Goal: Task Accomplishment & Management: Complete application form

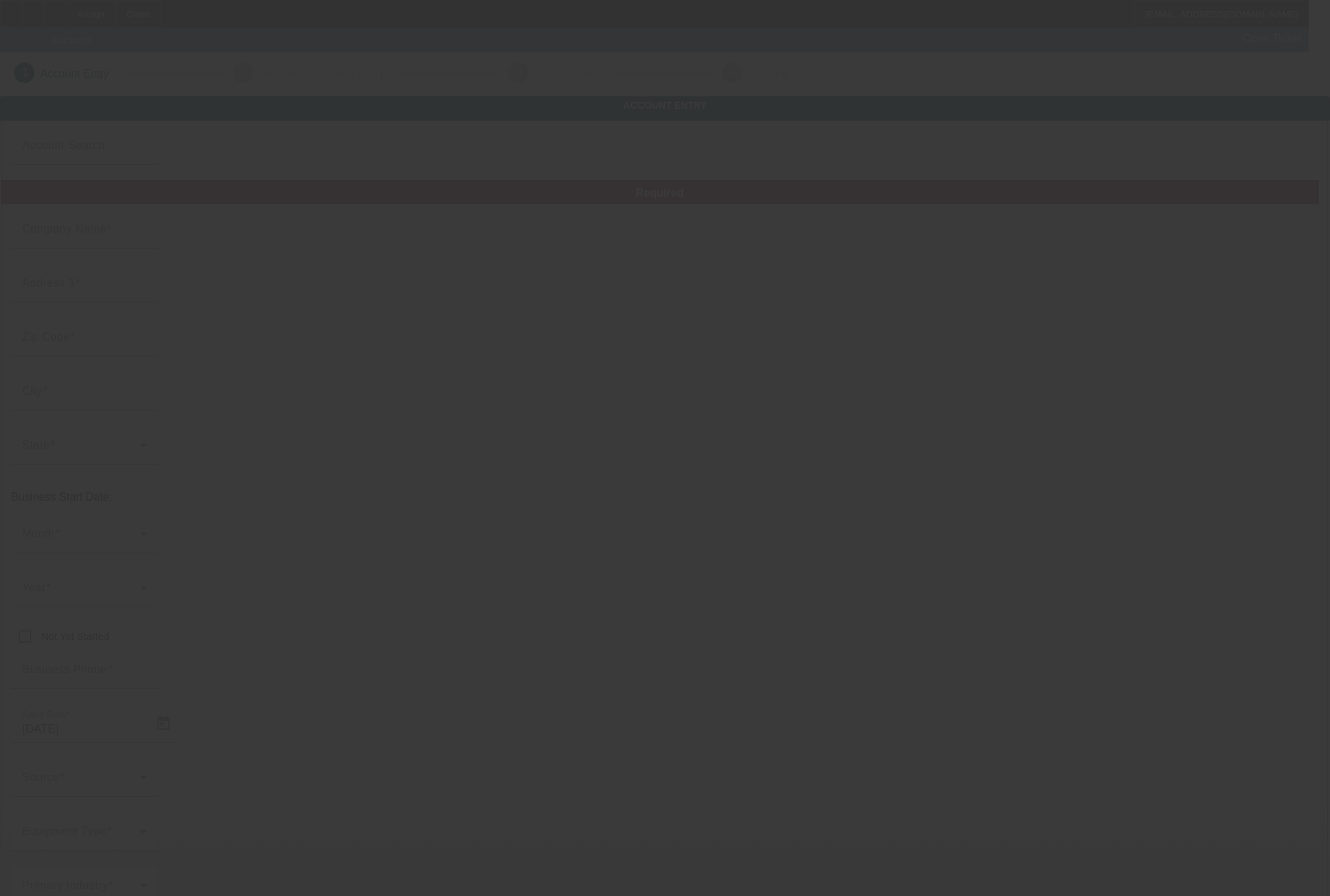
type input "[DATE]"
type input "[PERSON_NAME] Productions"
type input "[STREET_ADDRESS][PERSON_NAME]"
type input "76179"
type input "Saginaw"
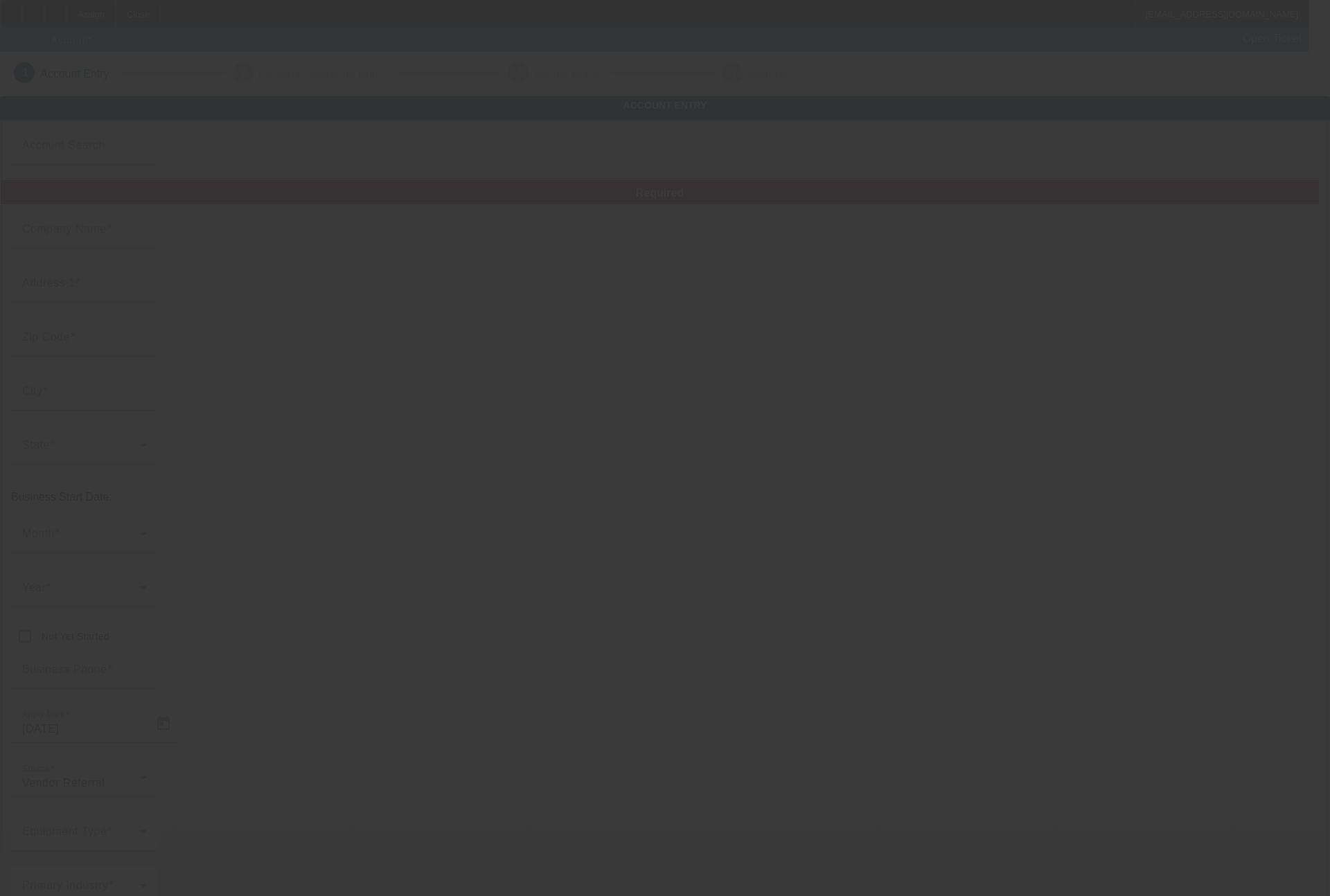
type input "[PHONE_NUMBER]"
type input "[EMAIL_ADDRESS][DOMAIN_NAME]"
type input "[US_EMPLOYER_IDENTIFICATION_NUMBER]"
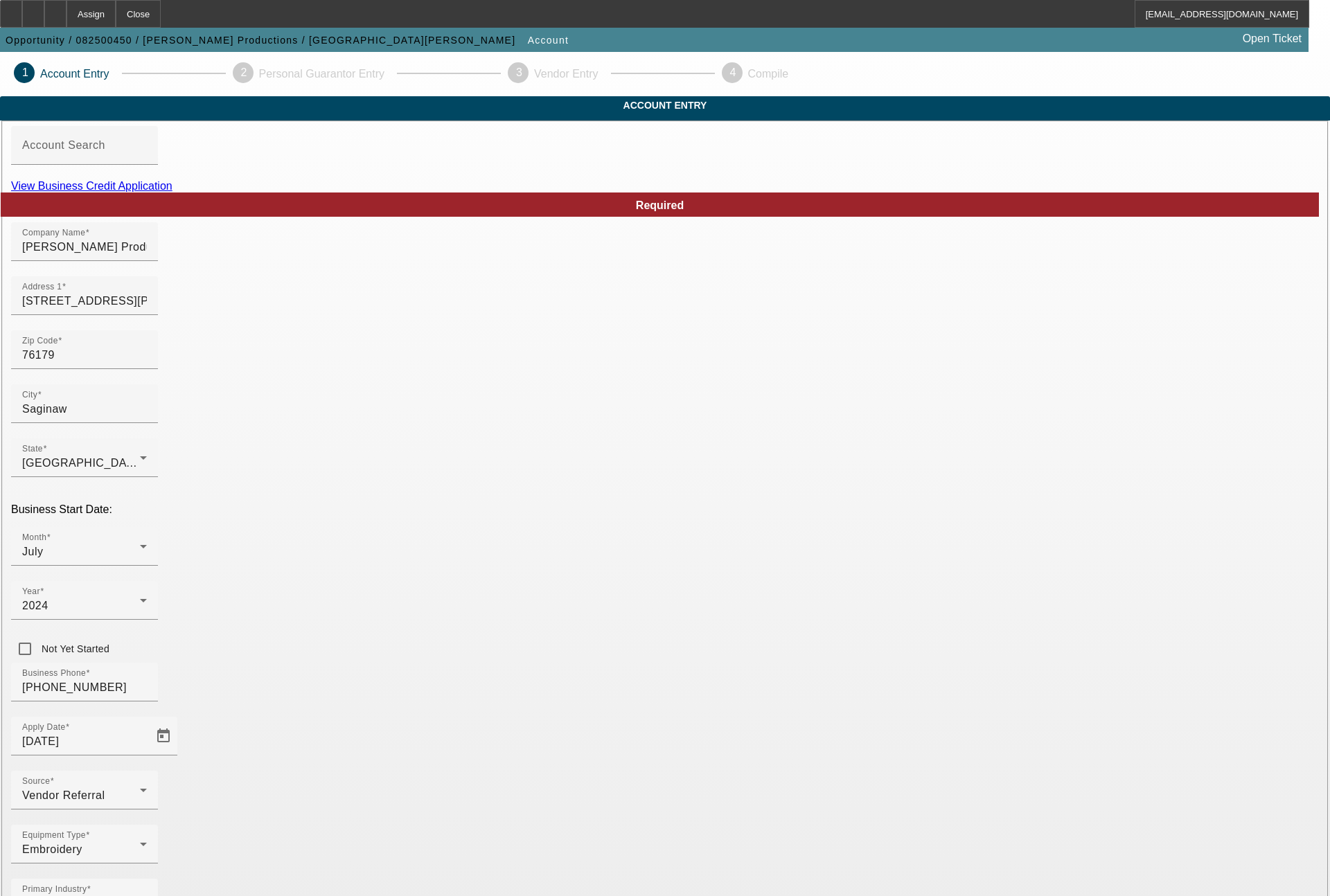
click at [172, 192] on link "View Business Credit Application" at bounding box center [91, 186] width 162 height 12
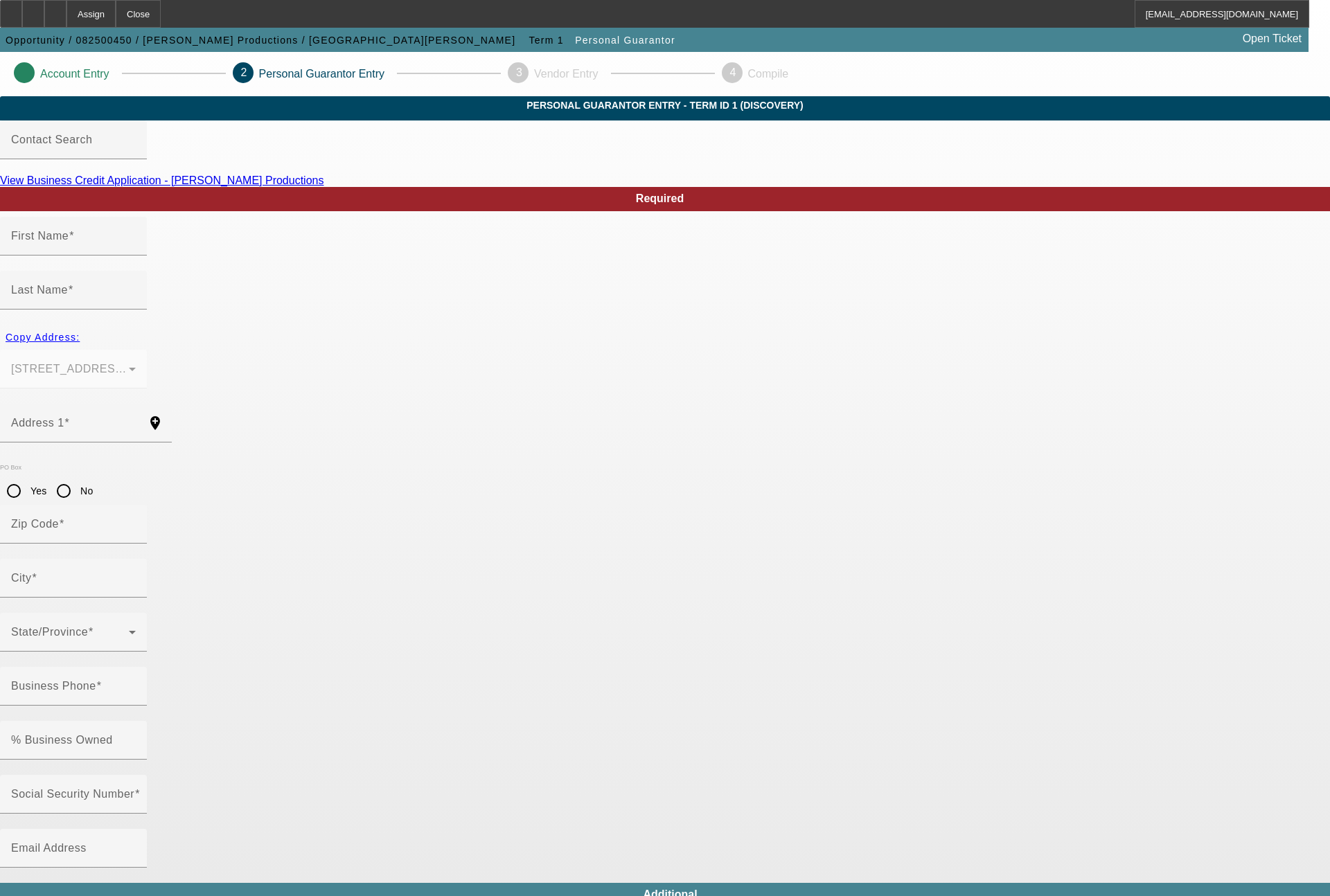
type input "[PERSON_NAME]"
type input "[STREET_ADDRESS][PERSON_NAME]"
radio input "true"
type input "76179"
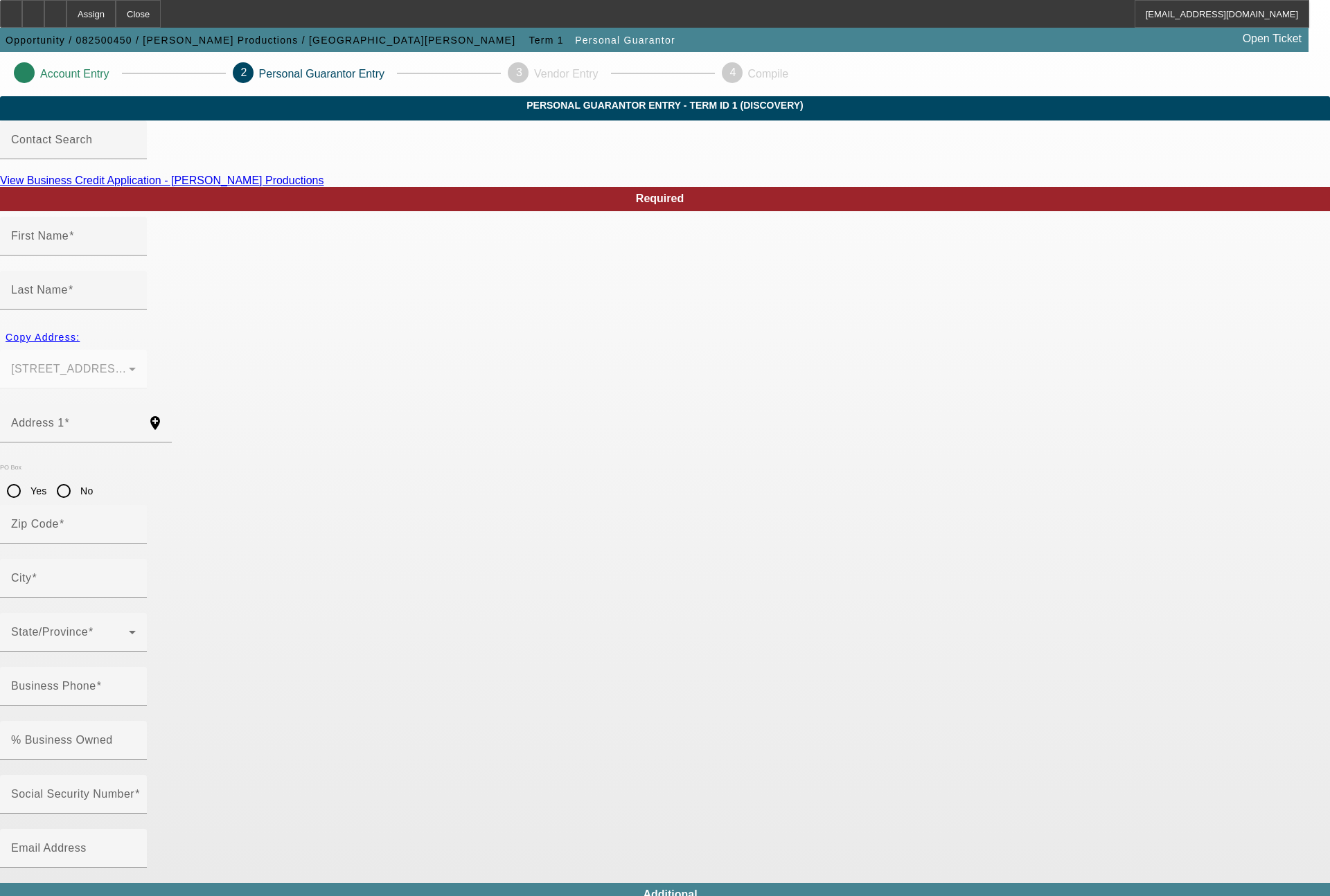
type input "Saginaw"
type input "[PHONE_NUMBER]"
type input "100"
type input "637-20-9342"
type input "[EMAIL_ADDRESS][DOMAIN_NAME]"
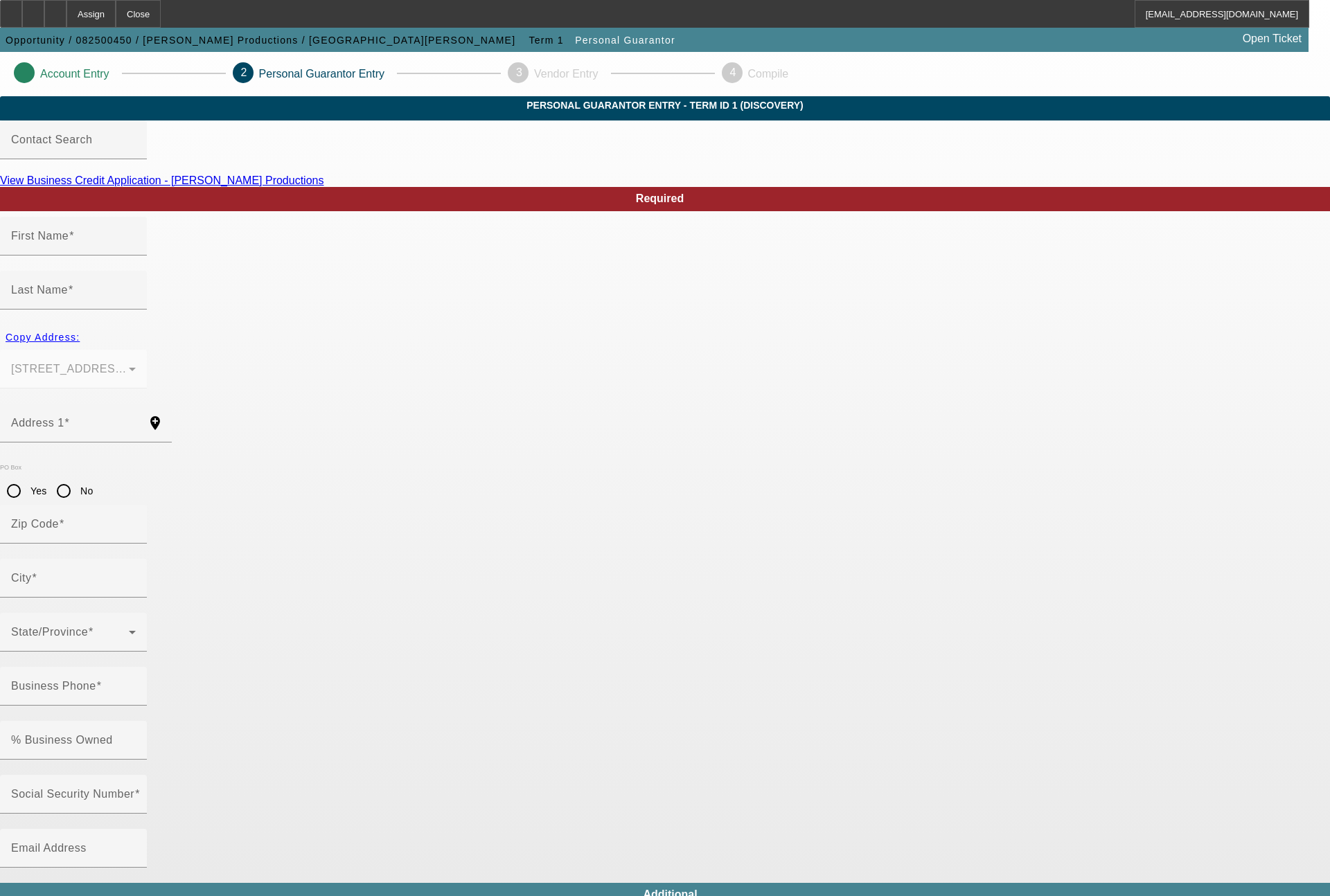
type input "[PHONE_NUMBER]"
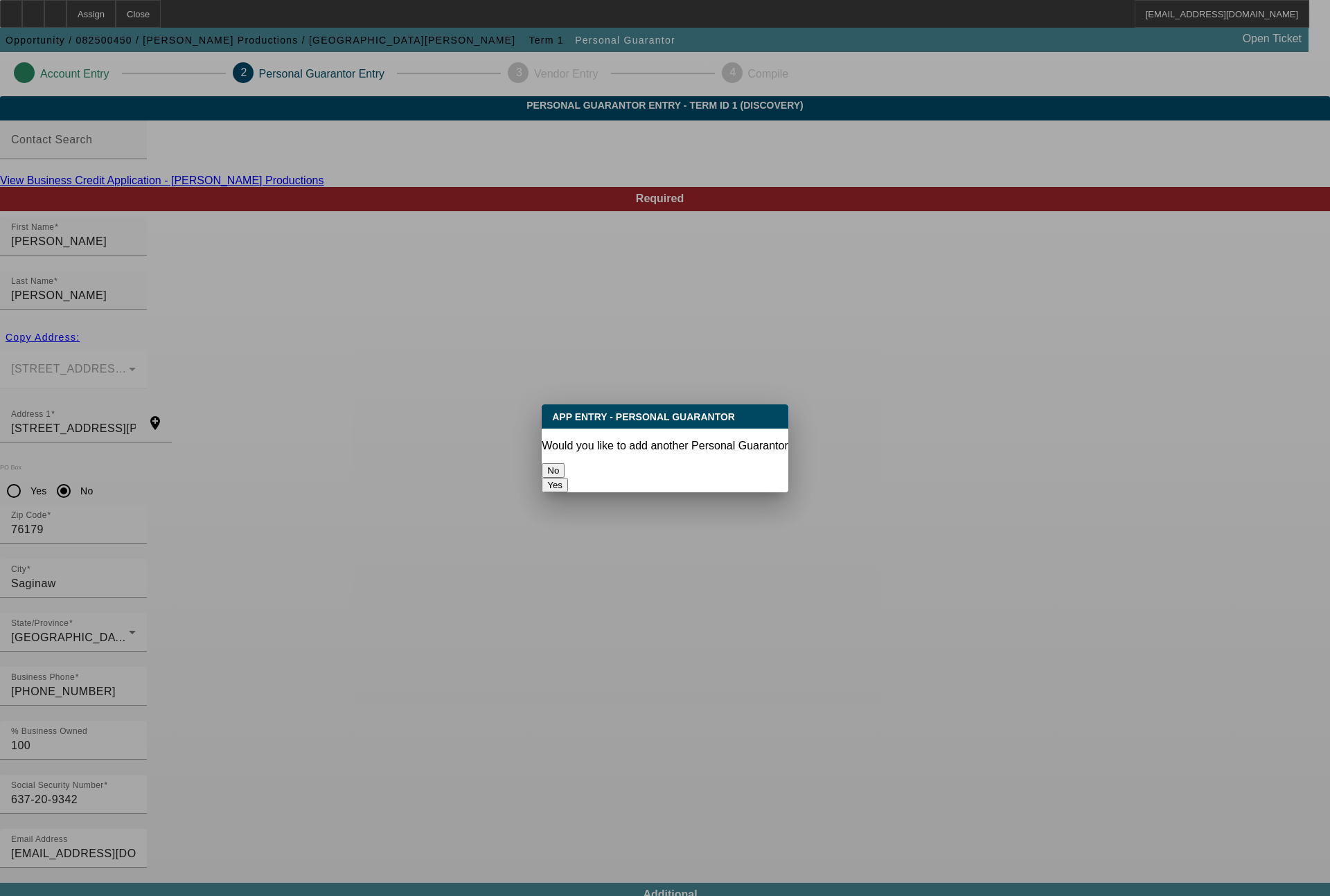
click at [565, 463] on button "No" at bounding box center [552, 470] width 23 height 14
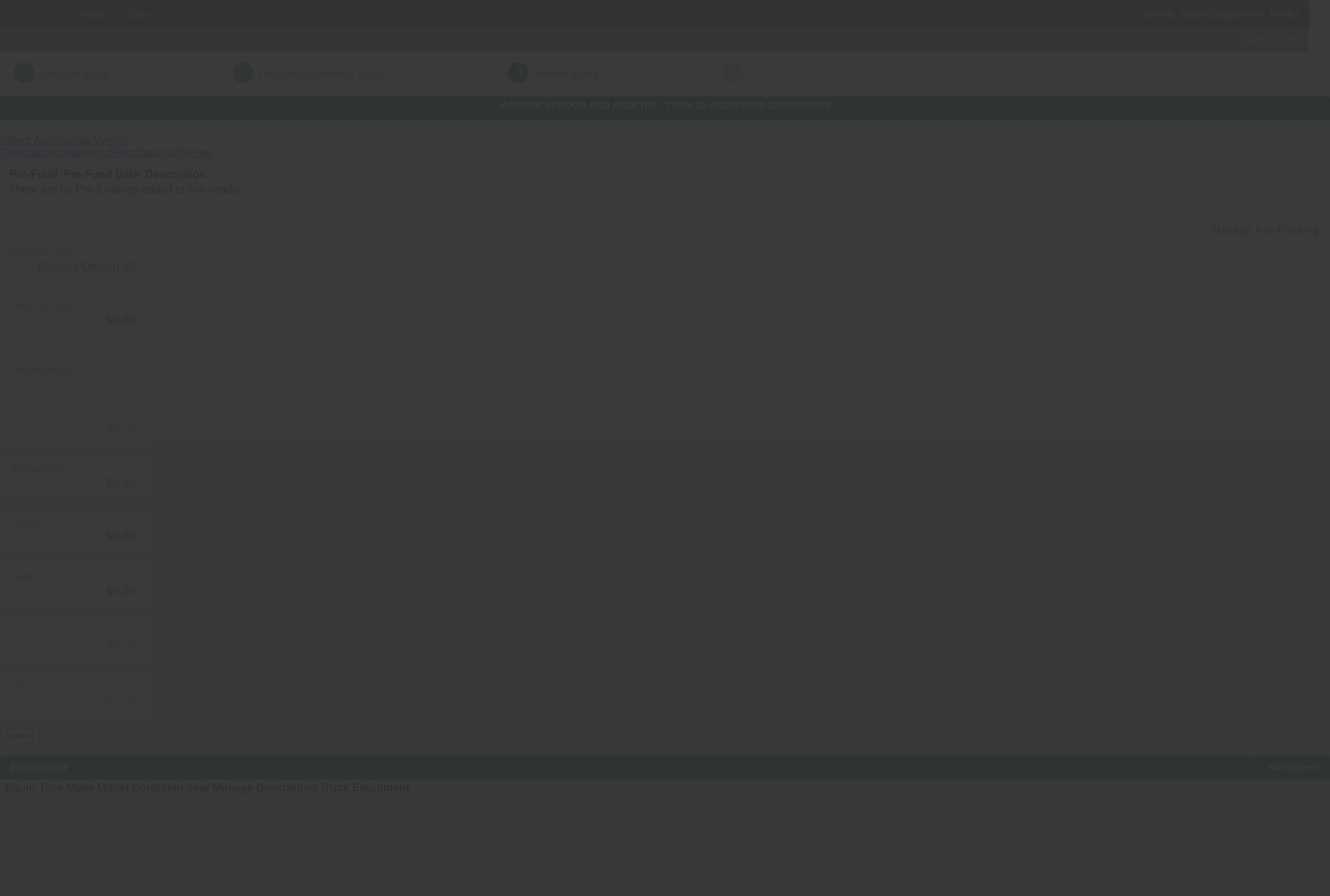
type input "$30,000.00"
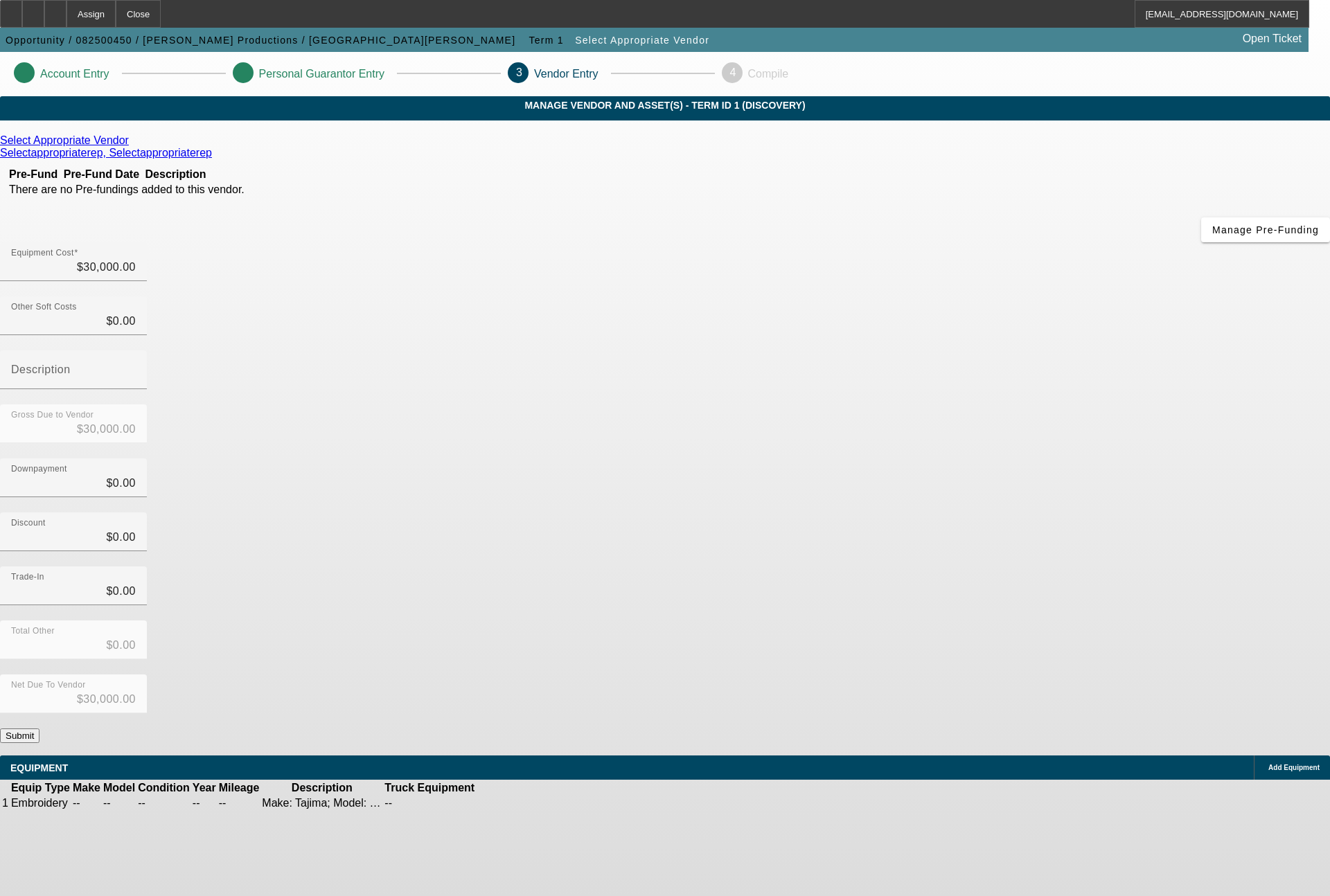
click at [39, 729] on button "Submit" at bounding box center [19, 735] width 39 height 14
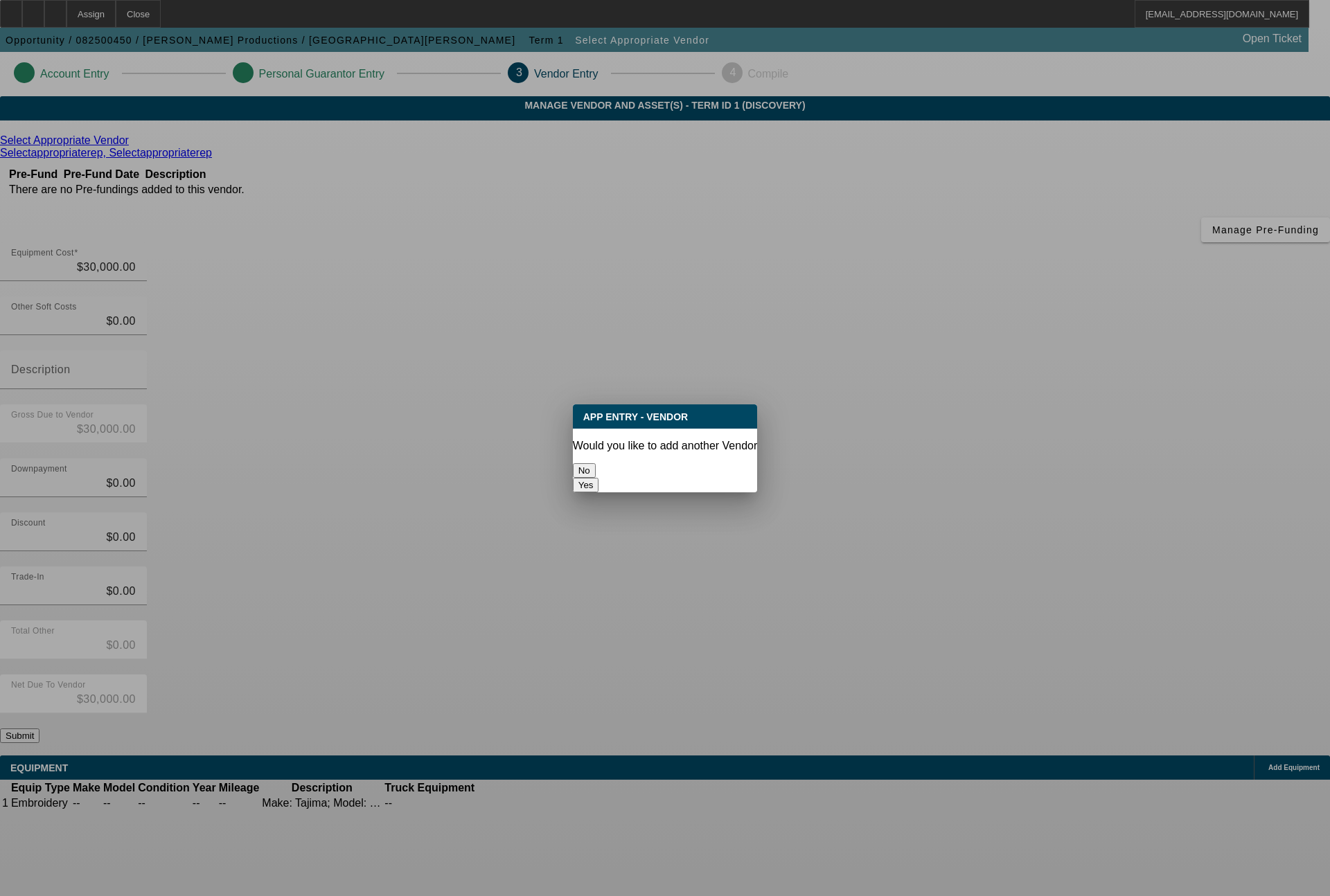
click at [596, 466] on button "No" at bounding box center [583, 470] width 23 height 14
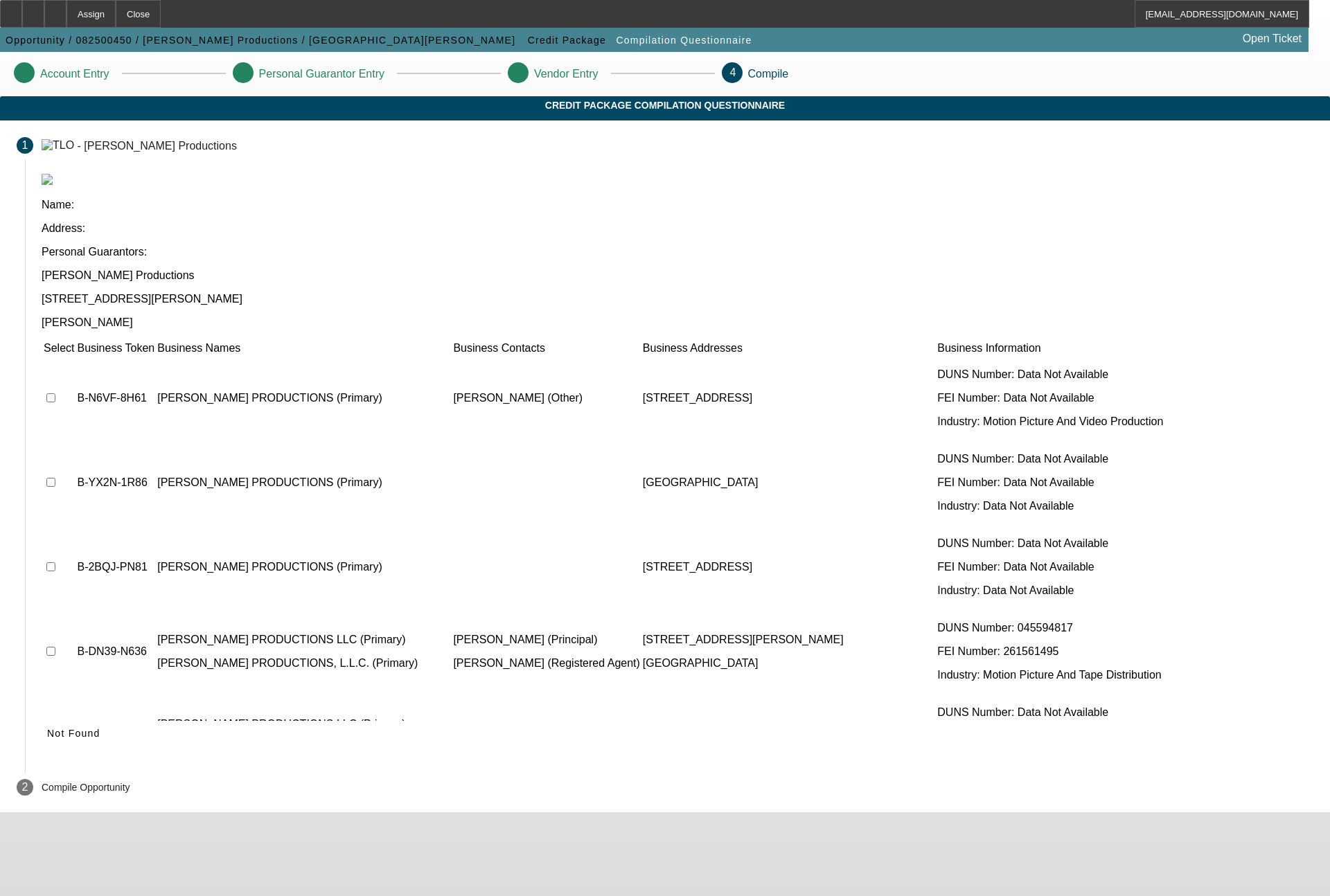
click at [55, 731] on input "checkbox" at bounding box center [50, 735] width 9 height 9
checkbox input "true"
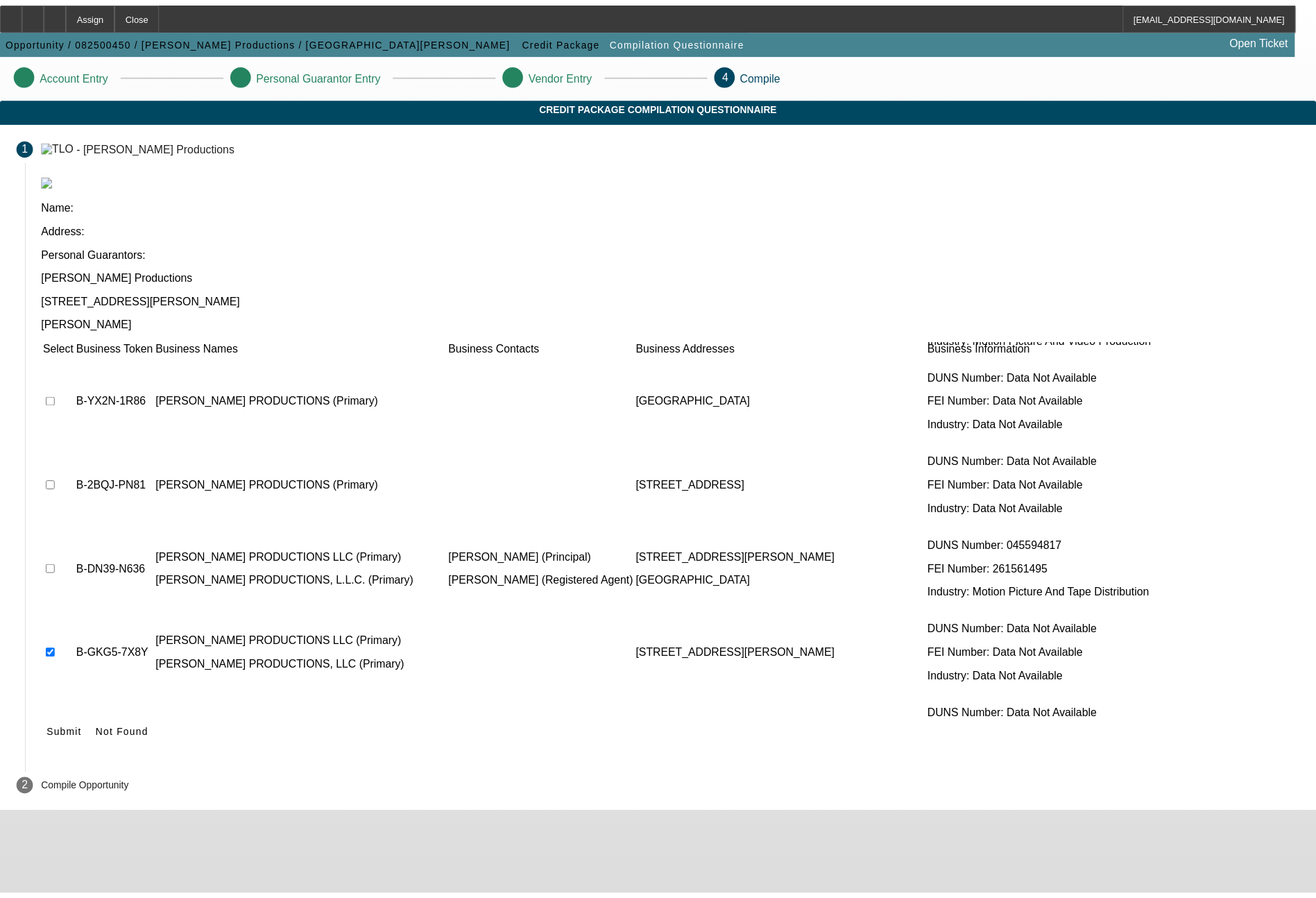
scroll to position [115, 0]
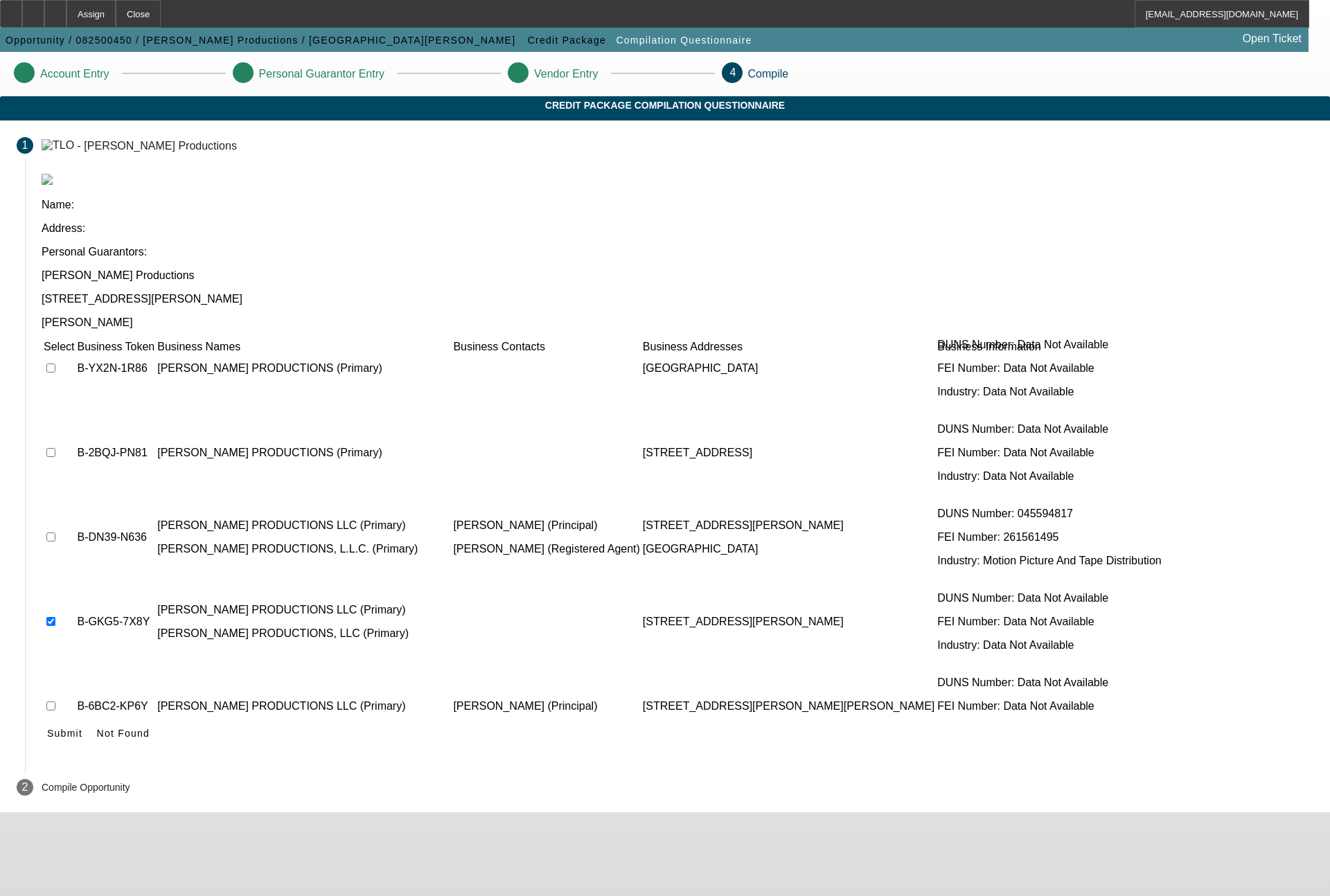
click at [55, 786] on input "checkbox" at bounding box center [50, 790] width 9 height 9
checkbox input "true"
click at [82, 728] on span "Submit" at bounding box center [64, 733] width 35 height 11
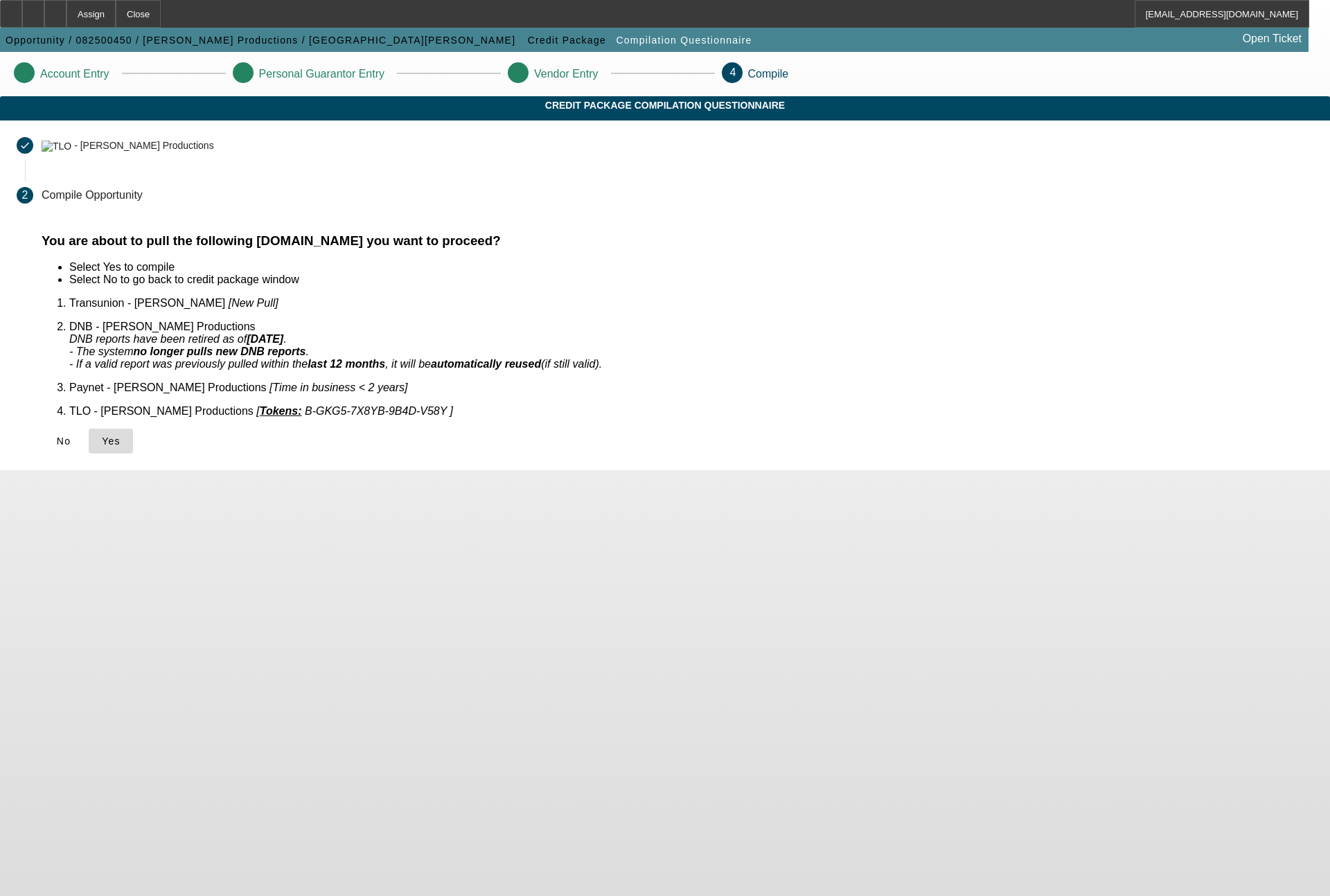
click at [121, 436] on span "Yes" at bounding box center [111, 441] width 18 height 11
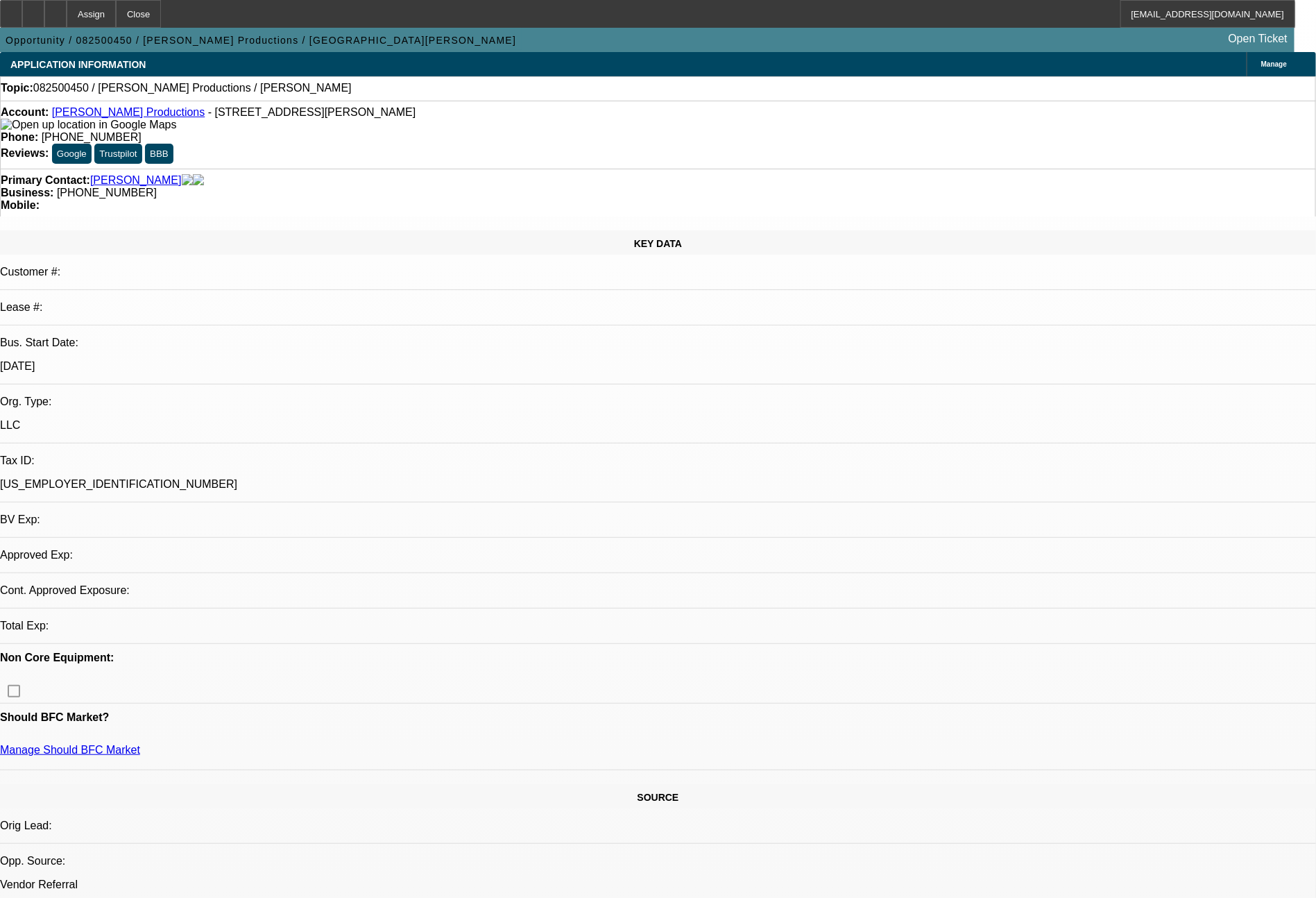
select select "0"
select select "2"
select select "0.1"
select select "4"
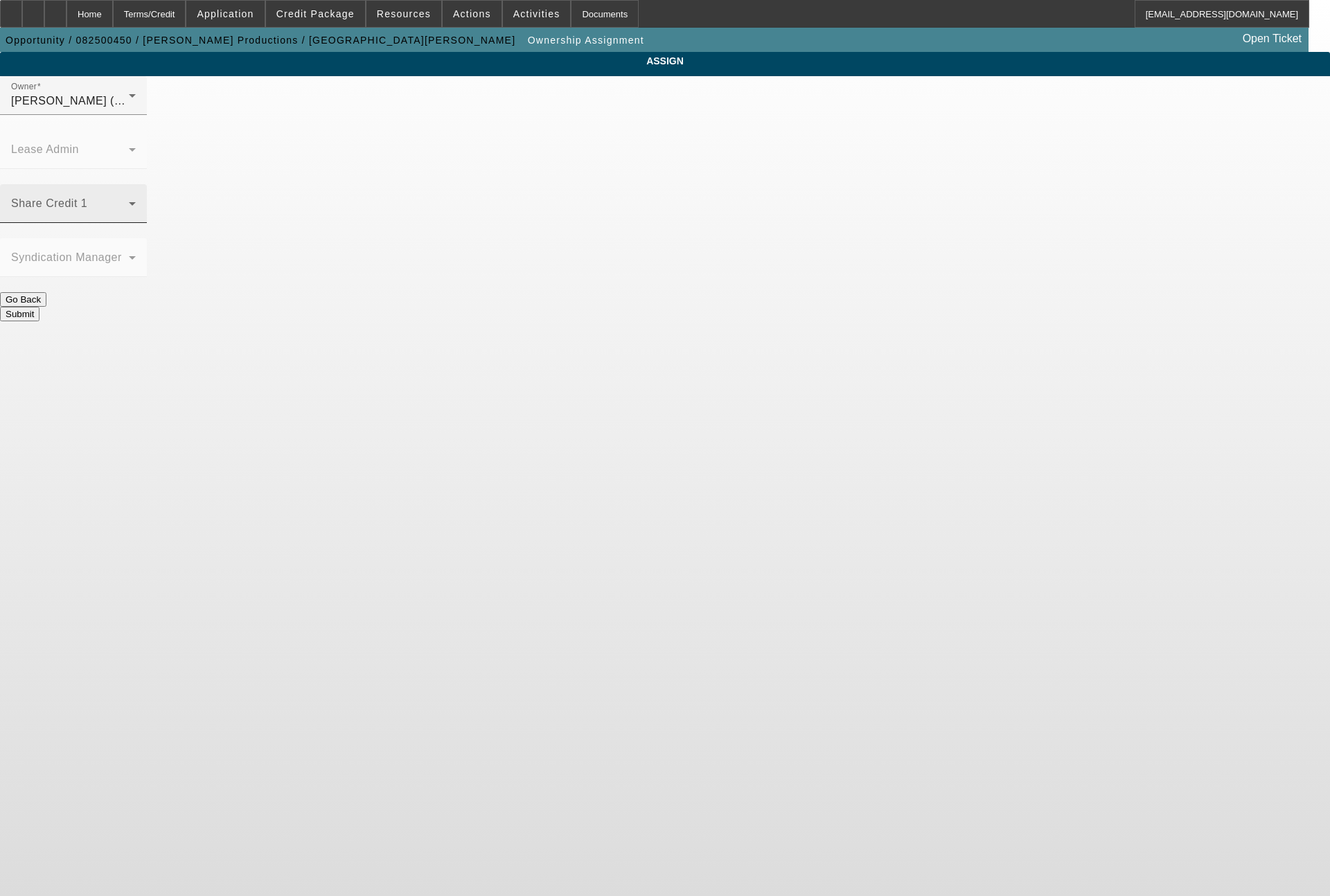
click at [141, 195] on icon at bounding box center [132, 203] width 17 height 17
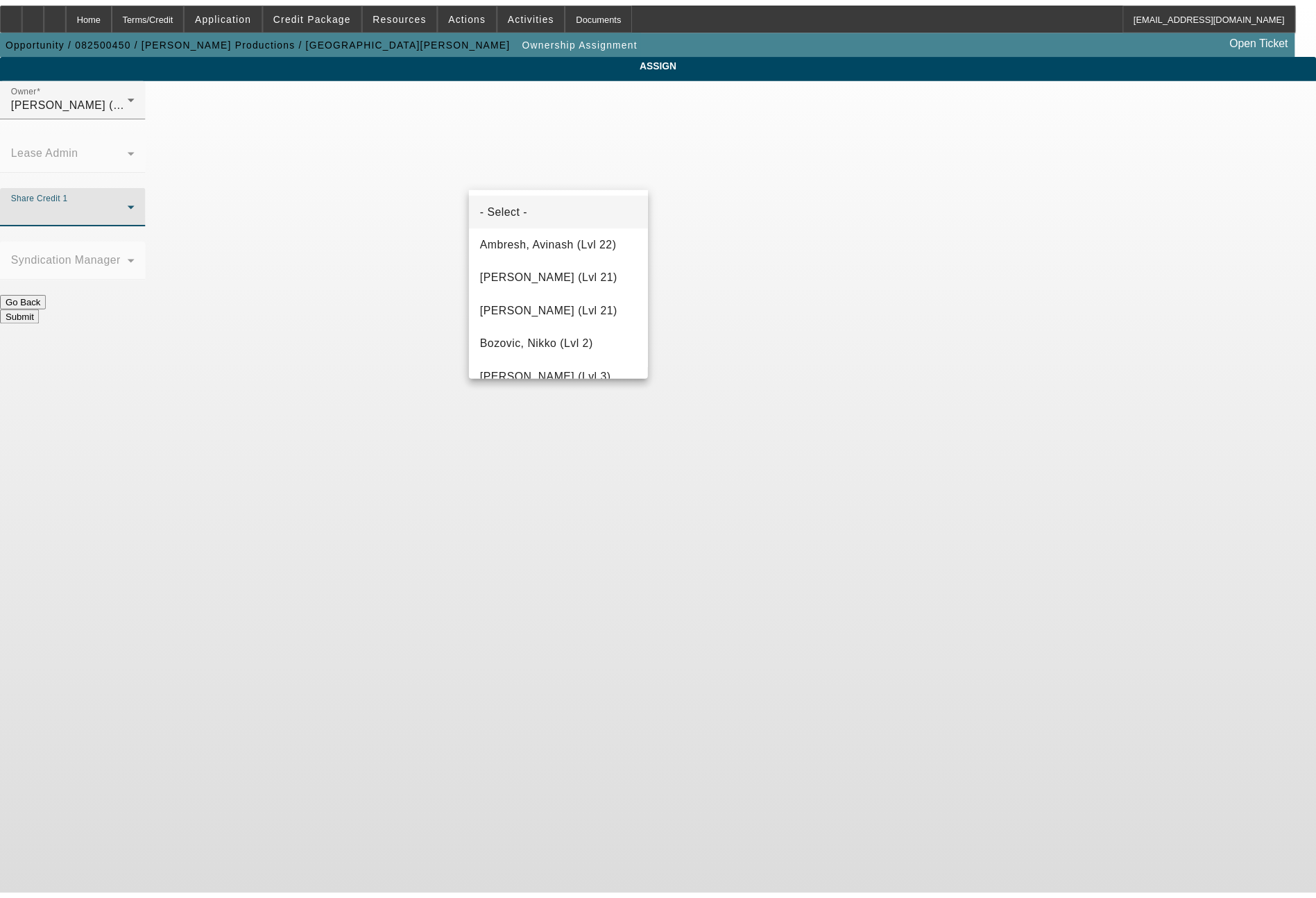
scroll to position [1866, 0]
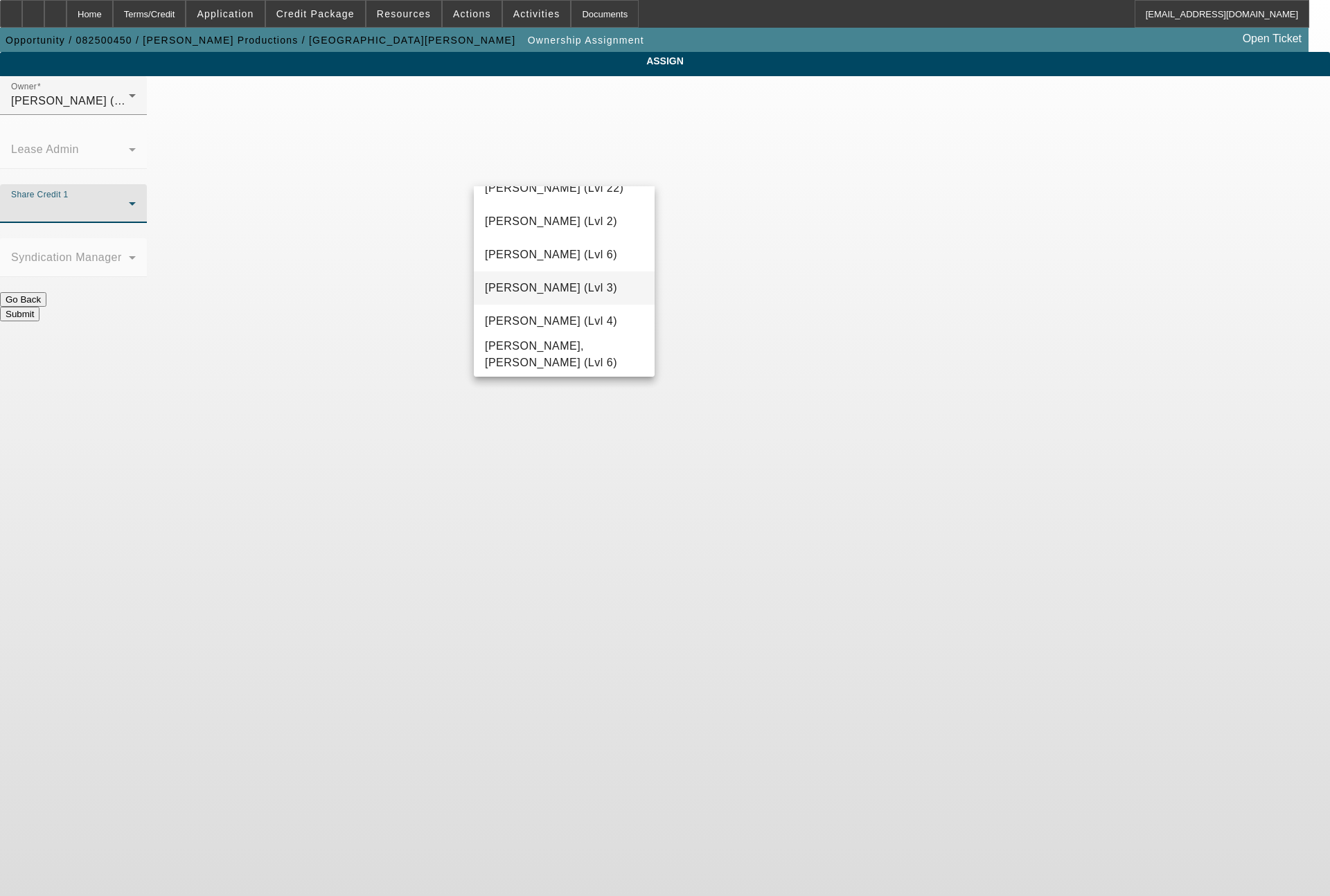
click at [556, 285] on span "[PERSON_NAME] (Lvl 3)" at bounding box center [551, 288] width 132 height 17
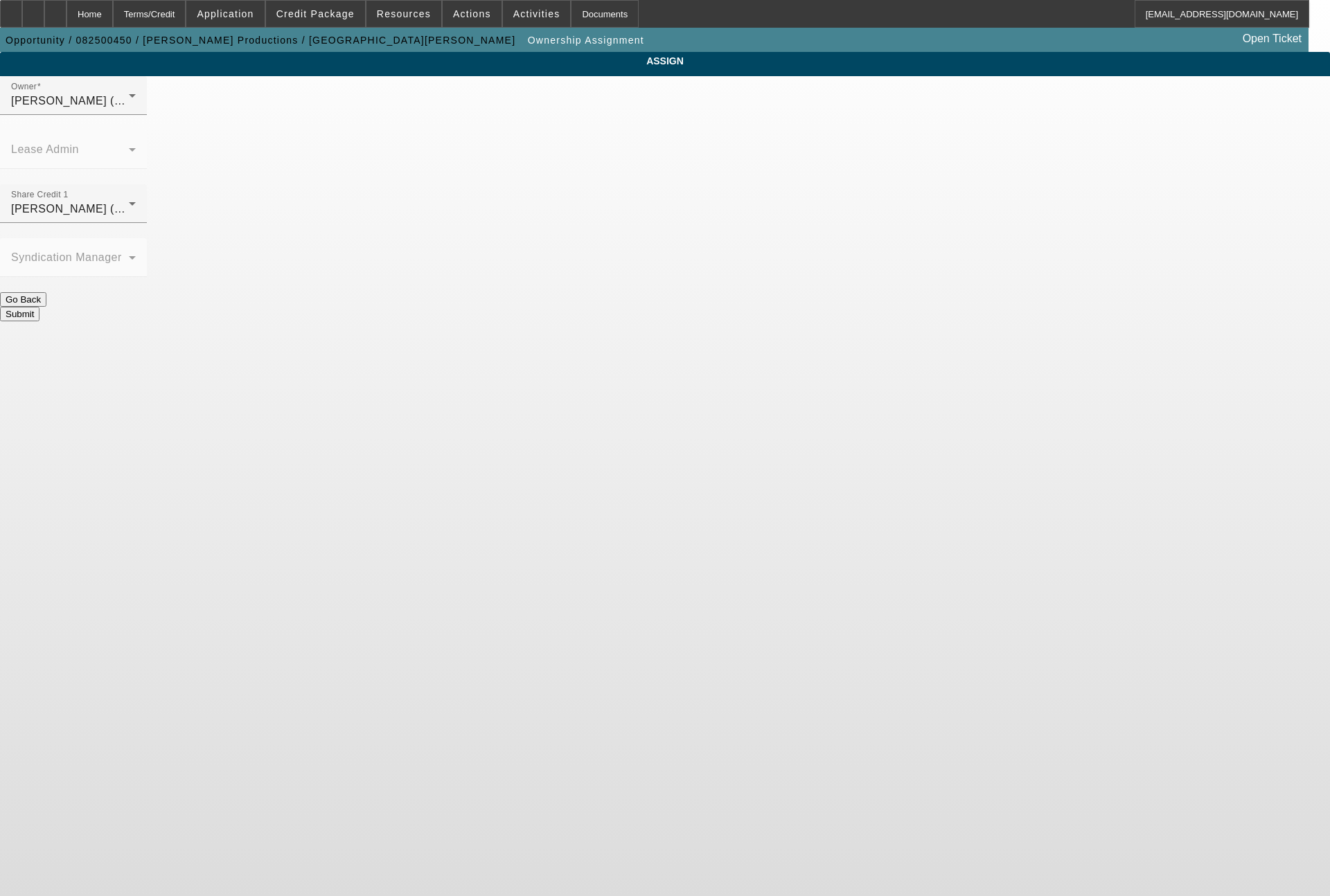
click at [39, 307] on button "Submit" at bounding box center [19, 314] width 39 height 14
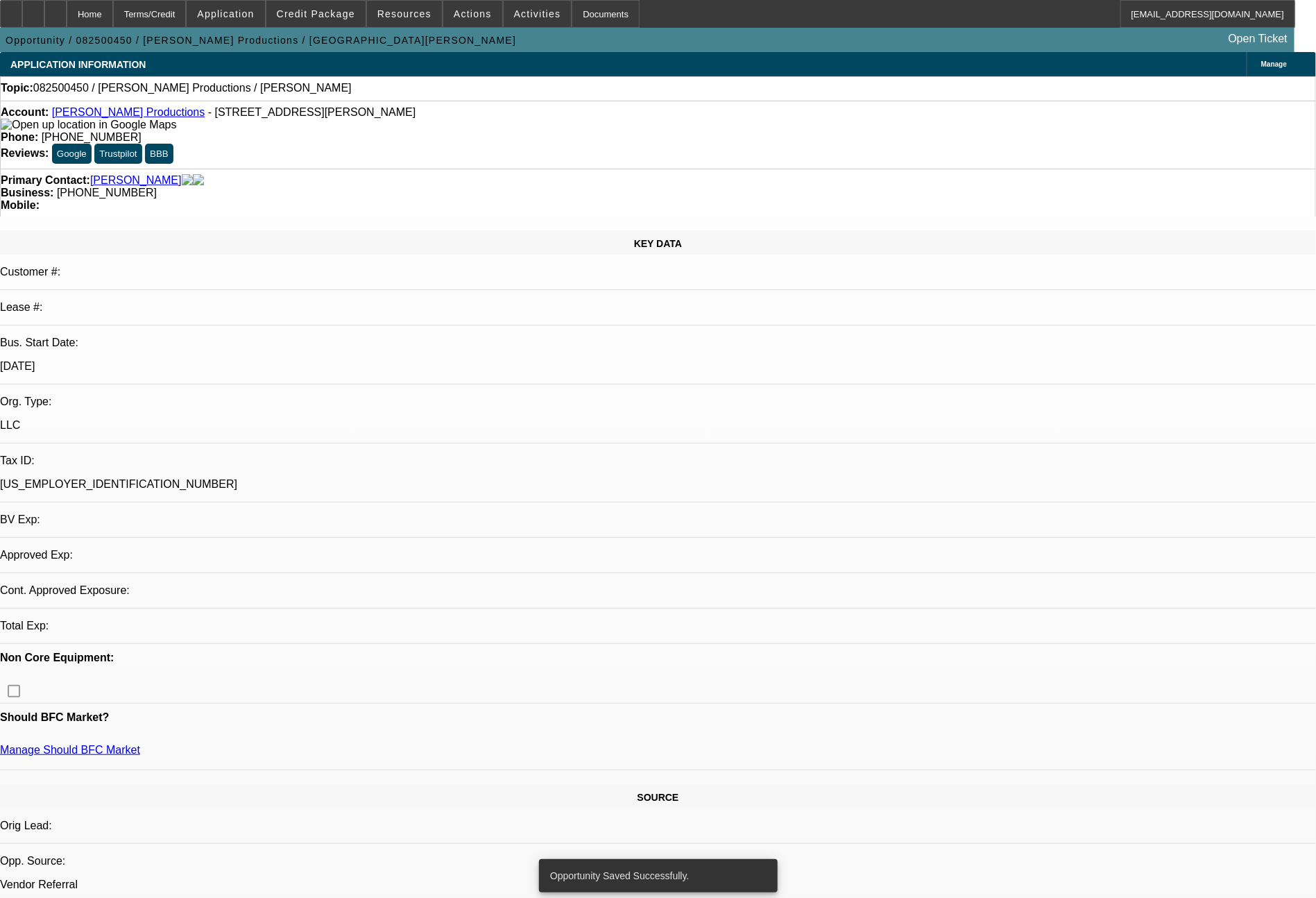
select select "0"
select select "2"
select select "0.1"
select select "4"
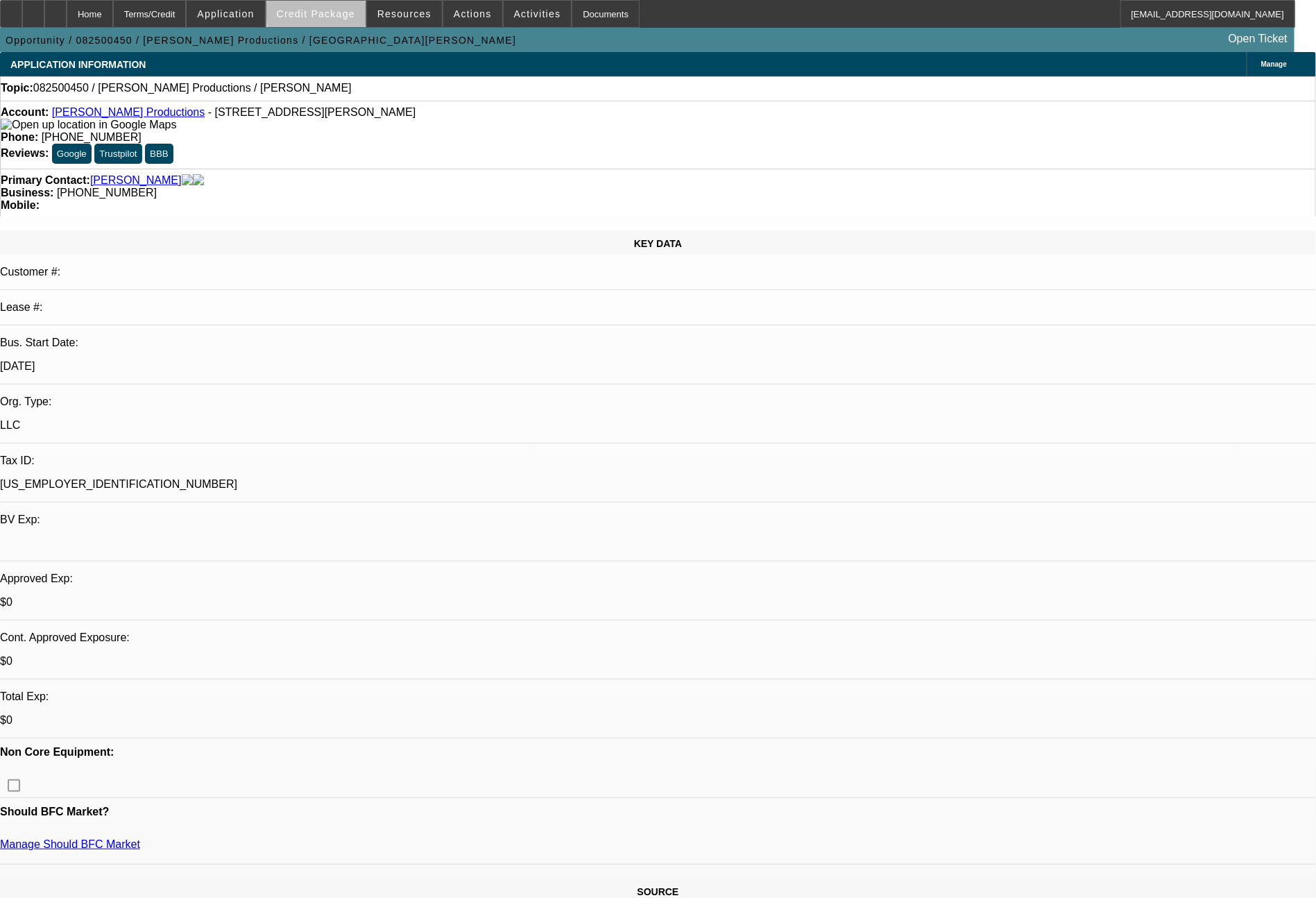
click at [345, 13] on span "Credit Package" at bounding box center [316, 13] width 79 height 11
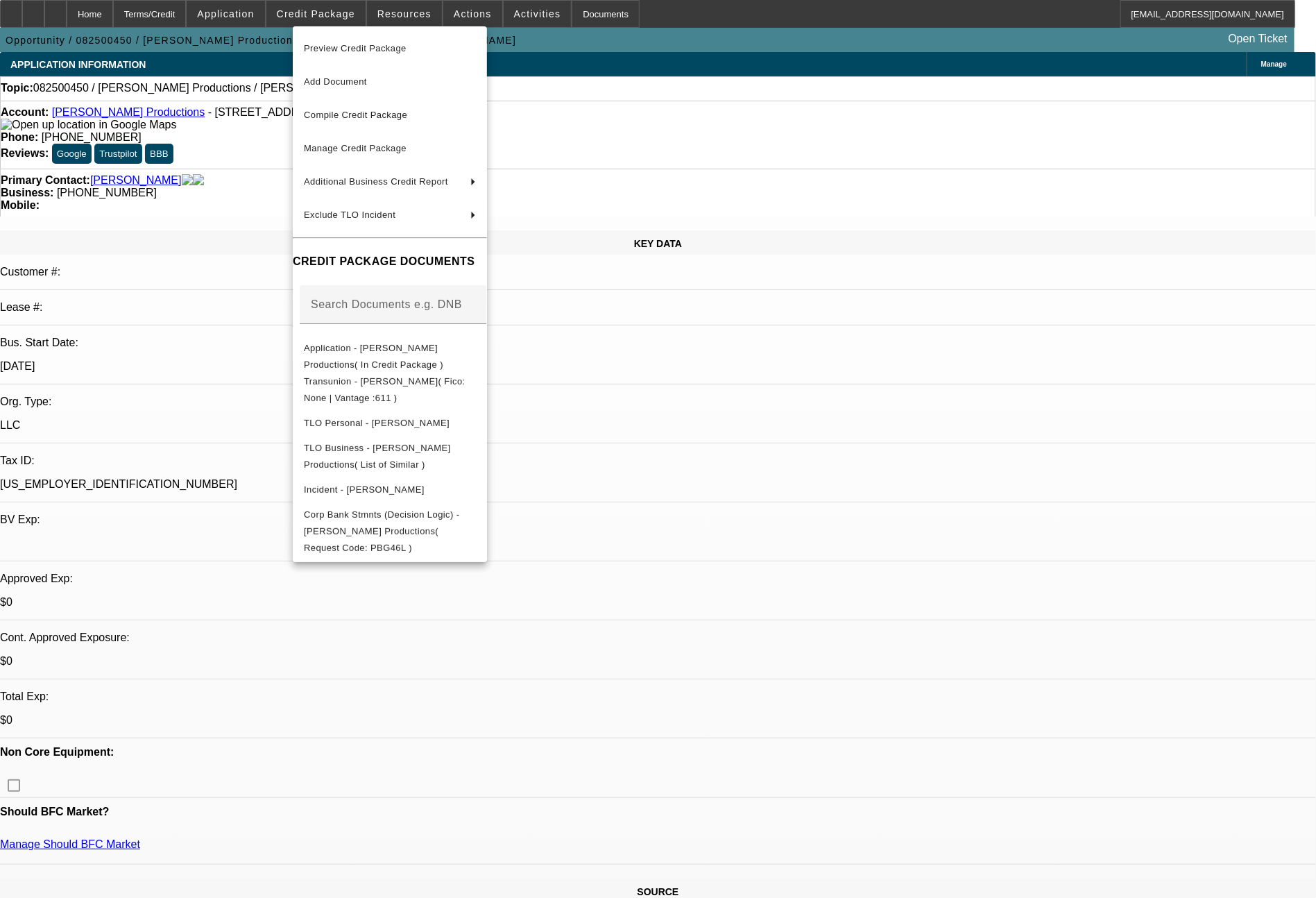
click at [350, 55] on span "Preview Credit Package" at bounding box center [390, 49] width 172 height 17
